Goal: Information Seeking & Learning: Learn about a topic

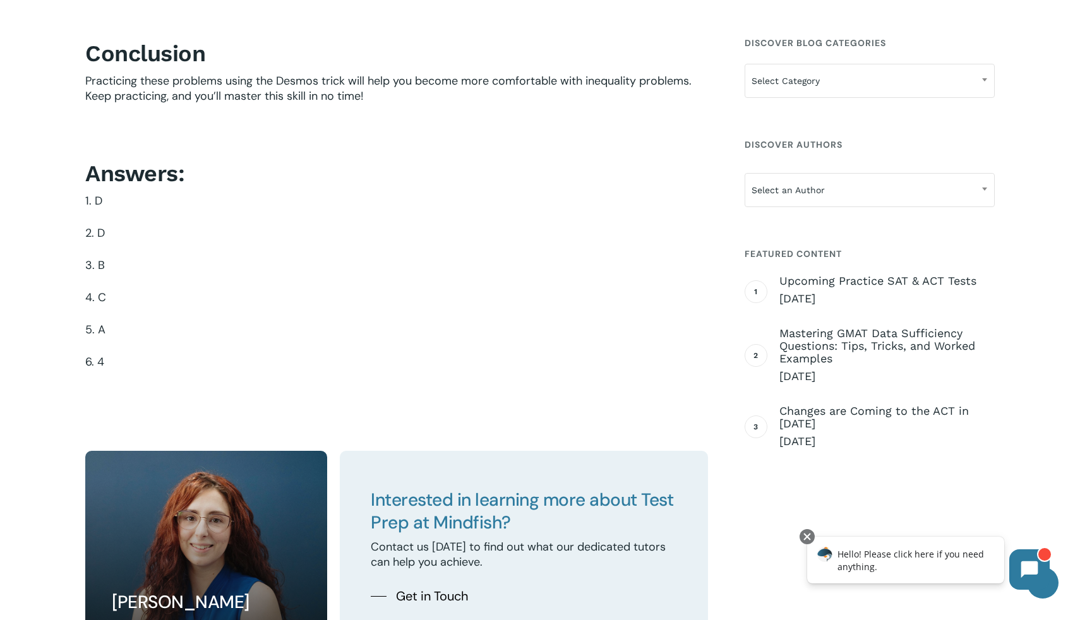
scroll to position [5545, 0]
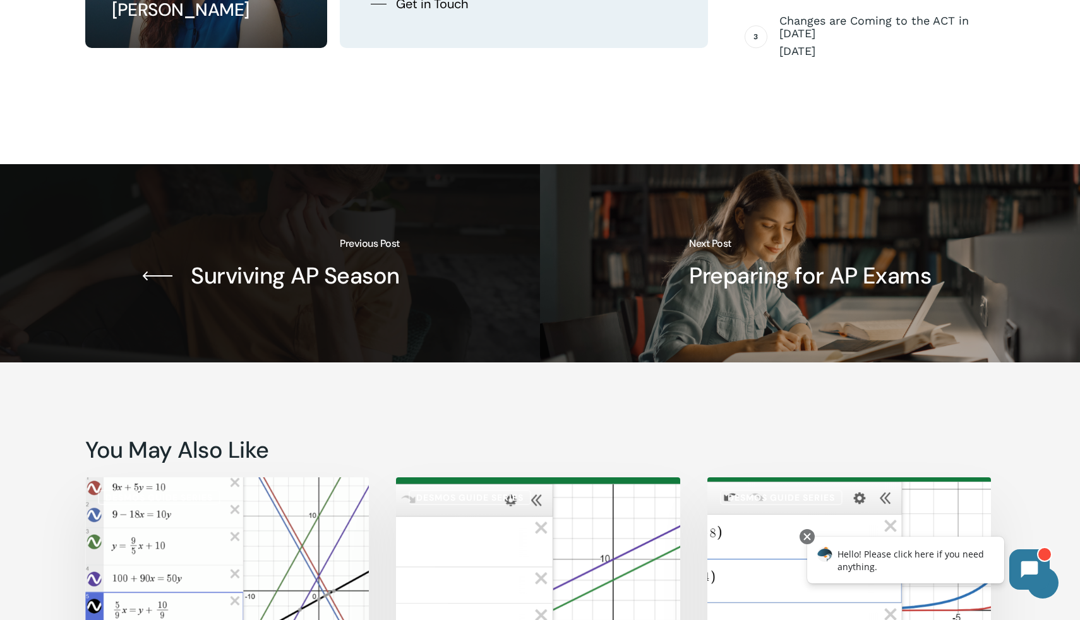
click at [293, 242] on link "Surviving AP Season" at bounding box center [270, 263] width 540 height 198
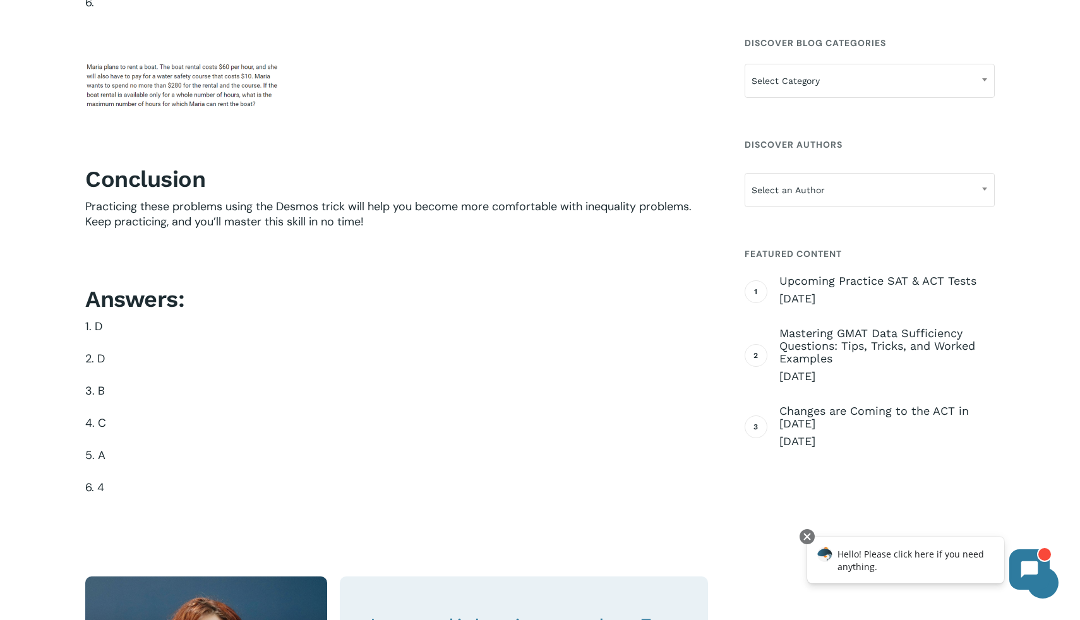
scroll to position [4876, 0]
